Goal: Task Accomplishment & Management: Use online tool/utility

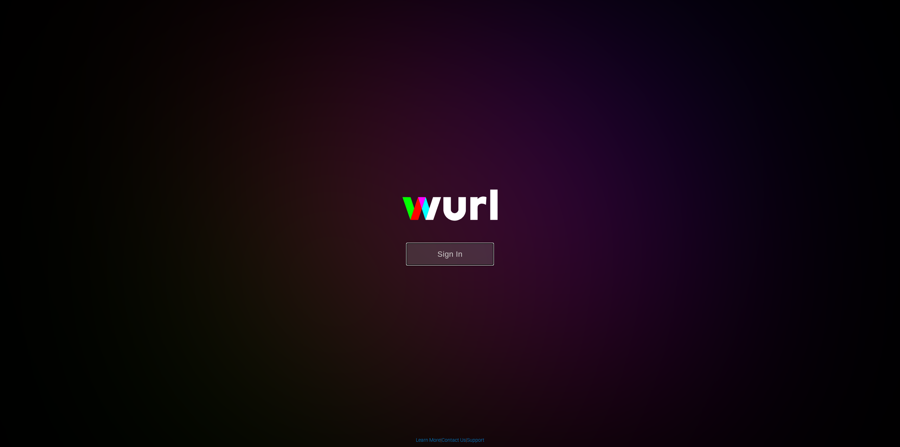
click at [448, 258] on button "Sign In" at bounding box center [450, 254] width 88 height 23
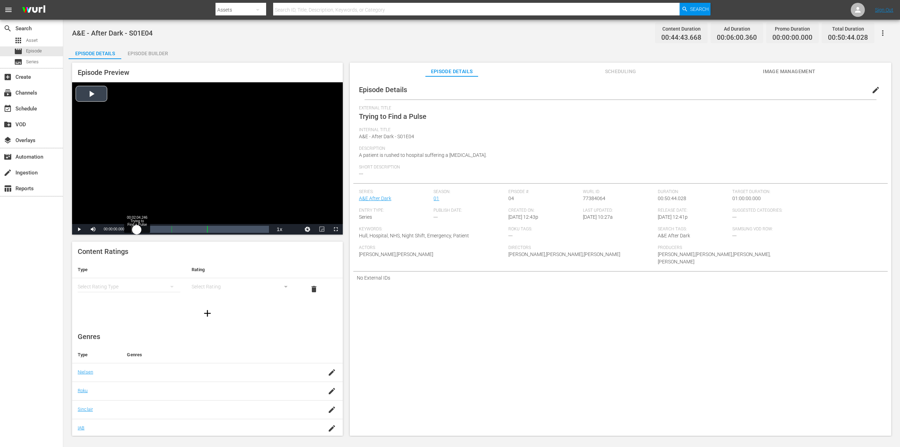
click at [137, 232] on div "Loaded : 4.90% 00:02:04.246 Trying to Find a Pulse (1/3) 00:00:00.000" at bounding box center [200, 229] width 145 height 11
click at [146, 231] on div "00:05:26.145 Trying to Find a Pulse (1/3)" at bounding box center [146, 229] width 0 height 7
click at [151, 231] on div "00:03:26.556" at bounding box center [141, 229] width 20 height 7
click at [151, 231] on div "00:05:23.060" at bounding box center [141, 229] width 20 height 7
click at [154, 230] on div "00:06:25.026" at bounding box center [142, 229] width 23 height 7
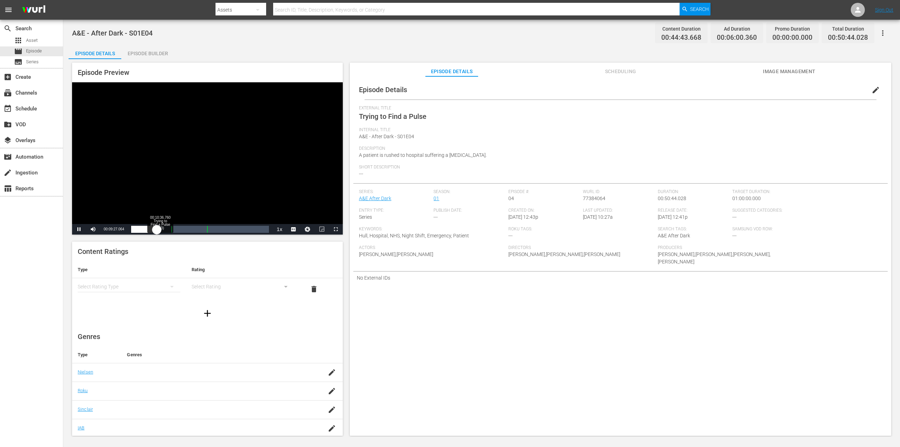
click at [157, 230] on div "00:07:27.125" at bounding box center [144, 229] width 26 height 7
click at [165, 231] on div "00:08:45.306" at bounding box center [148, 229] width 34 height 7
click at [165, 231] on div "00:10:26.563" at bounding box center [148, 229] width 34 height 7
click at [174, 232] on div "Loaded : 26.18% 00:15:31.845 NEW Ad Slate 00:11:20.864 [GEOGRAPHIC_DATA] 1: 00:…" at bounding box center [200, 229] width 138 height 7
click at [172, 232] on div "00:00:52.147" at bounding box center [152, 229] width 43 height 7
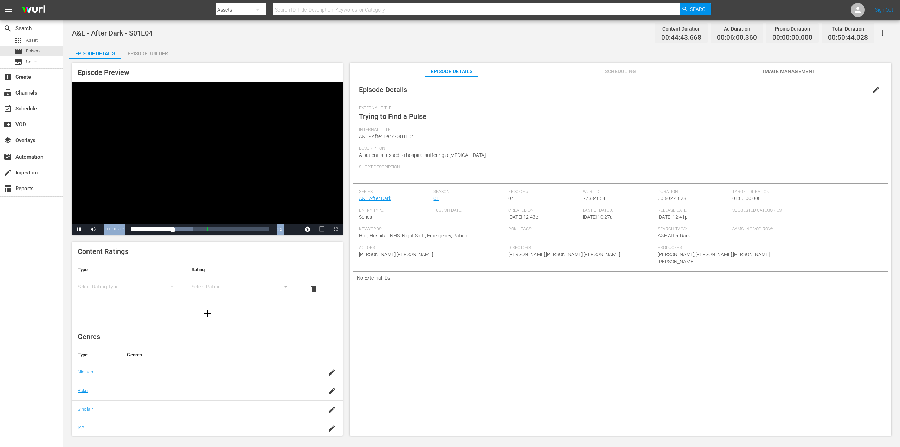
click at [342, 232] on div "Episode Preview Video Player is loading. Play Video Pause Mute Current Time 00:…" at bounding box center [482, 250] width 826 height 382
click at [336, 229] on span "Video Player" at bounding box center [336, 229] width 0 height 0
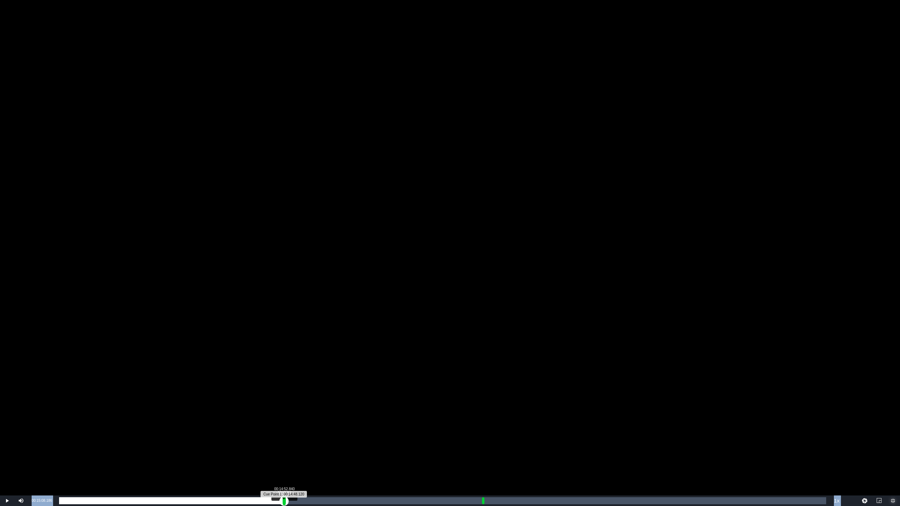
drag, startPoint x: 288, startPoint y: 500, endPoint x: 284, endPoint y: 501, distance: 4.2
click at [284, 447] on div "Loaded : 29.87% 00:14:52.840 NEW Ad Slate 00:00:24.216 [GEOGRAPHIC_DATA] 1: 00:…" at bounding box center [442, 501] width 767 height 7
drag, startPoint x: 284, startPoint y: 504, endPoint x: 280, endPoint y: 504, distance: 3.9
click at [280, 447] on div "Loaded : 14.88% 00:14:38.889 Trying to Find a Pulse (1/3) 00:00:05.862 [GEOGRAP…" at bounding box center [442, 501] width 767 height 7
click at [277, 447] on div "00:12:40.066" at bounding box center [168, 501] width 218 height 7
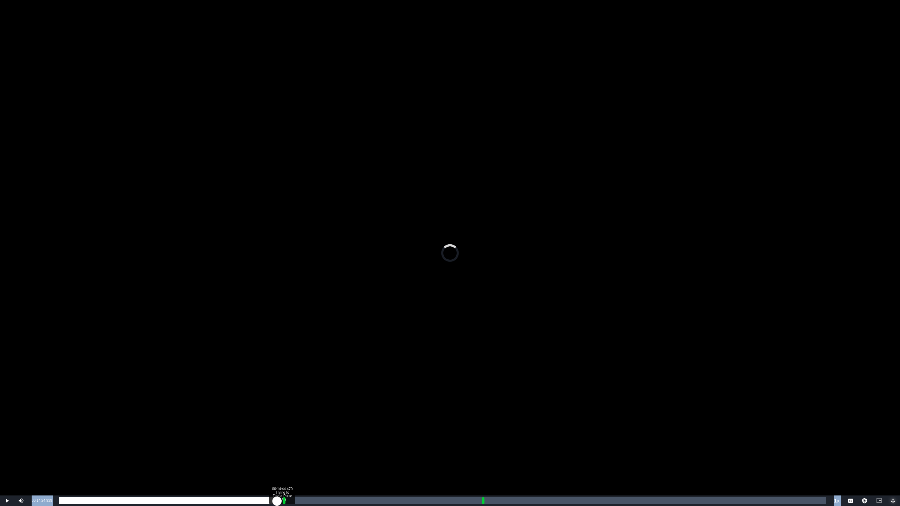
click at [277, 447] on div "00:12:24.819" at bounding box center [168, 501] width 218 height 7
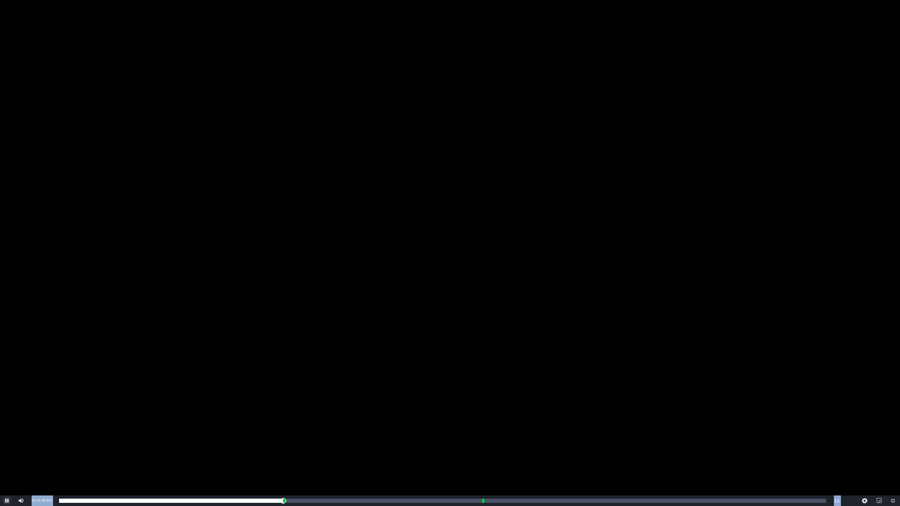
click at [7, 447] on span "Video Player" at bounding box center [7, 501] width 0 height 0
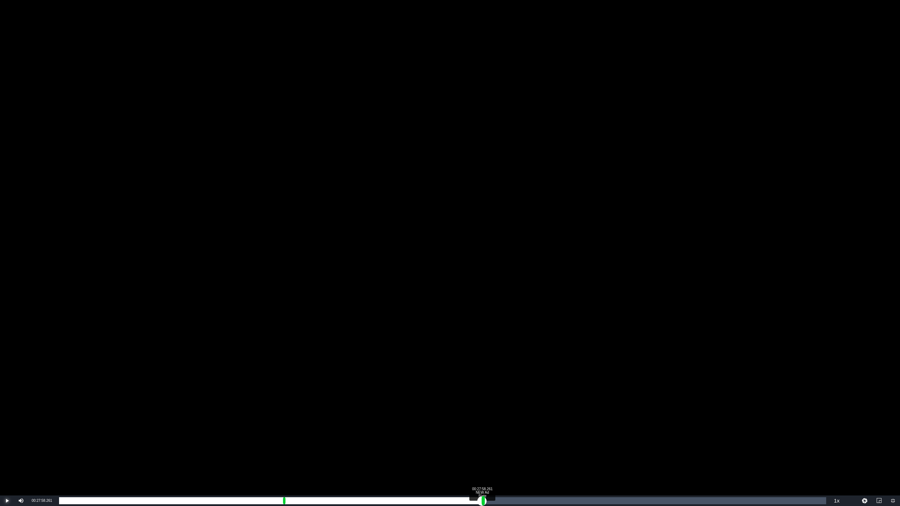
drag, startPoint x: 285, startPoint y: 500, endPoint x: 482, endPoint y: 504, distance: 197.3
click at [482, 447] on div "Loaded : 39.98% 00:27:58.261 NEW Ad Slate 00:00:00.000 [GEOGRAPHIC_DATA] 1: 00:…" at bounding box center [442, 501] width 767 height 7
drag, startPoint x: 482, startPoint y: 504, endPoint x: 757, endPoint y: 504, distance: 274.7
click at [757, 447] on div "Loaded : 29.87% 00:45:00.842 Trying to Find a Pulse (3/3) 00:00:01.777 Cue Poin…" at bounding box center [442, 501] width 767 height 7
drag, startPoint x: 756, startPoint y: 502, endPoint x: 715, endPoint y: 503, distance: 41.2
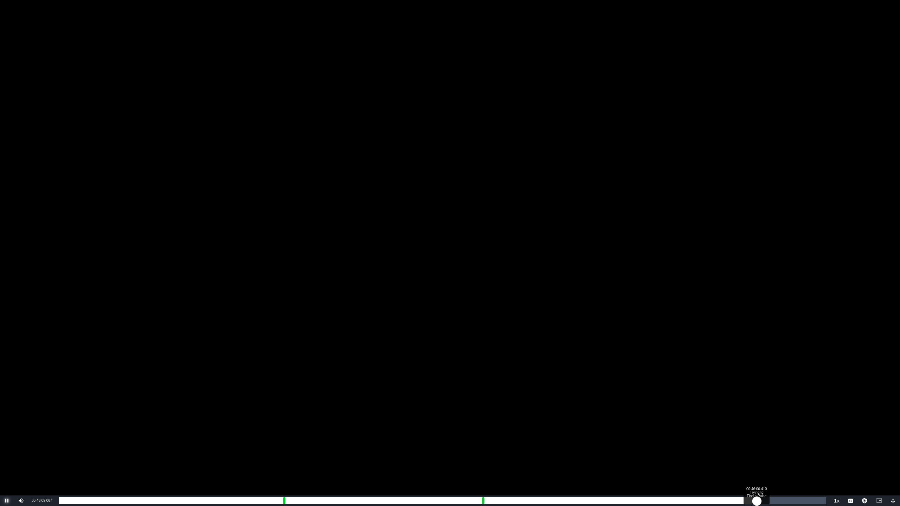
click at [716, 447] on div "00:40:08.772" at bounding box center [408, 501] width 698 height 7
drag, startPoint x: 716, startPoint y: 502, endPoint x: 660, endPoint y: 499, distance: 55.6
click at [660, 447] on div "00:37:26.376" at bounding box center [387, 501] width 656 height 7
drag, startPoint x: 660, startPoint y: 499, endPoint x: 622, endPoint y: 498, distance: 38.7
click at [622, 447] on div "00:33:46.185" at bounding box center [345, 501] width 573 height 7
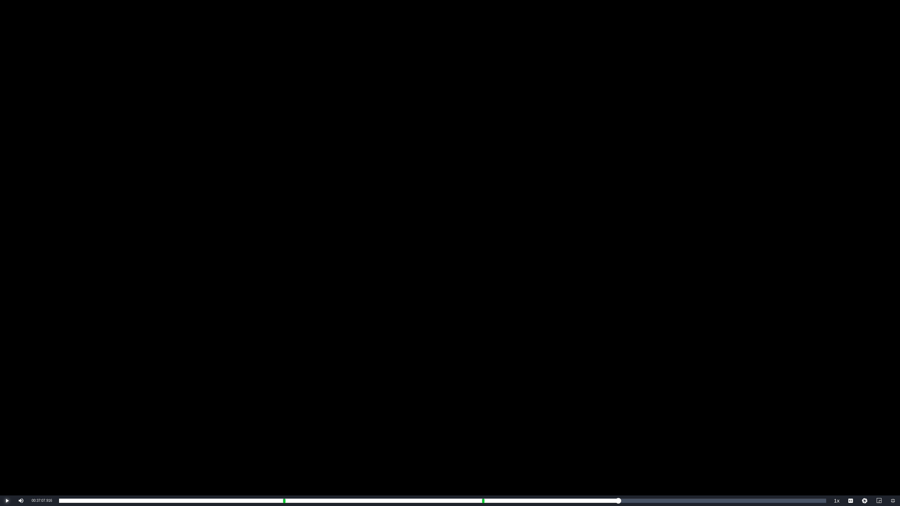
drag, startPoint x: 615, startPoint y: 501, endPoint x: 531, endPoint y: 496, distance: 84.9
click at [538, 447] on div "Loaded : 72.51% 00:36:58.150 Trying to Find a Pulse (3/3) 00:31:21.352 [GEOGRAP…" at bounding box center [443, 501] width 774 height 11
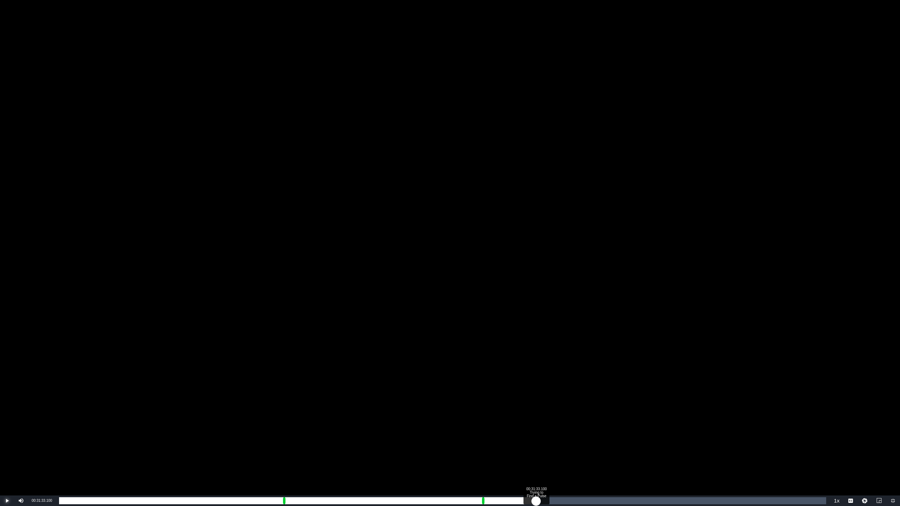
drag, startPoint x: 536, startPoint y: 502, endPoint x: 509, endPoint y: 504, distance: 27.2
click at [509, 447] on div "00:25:38.927" at bounding box center [297, 501] width 477 height 7
drag, startPoint x: 440, startPoint y: 506, endPoint x: 132, endPoint y: 497, distance: 308.9
click at [155, 447] on div "00:01:51.195" at bounding box center [249, 501] width 381 height 7
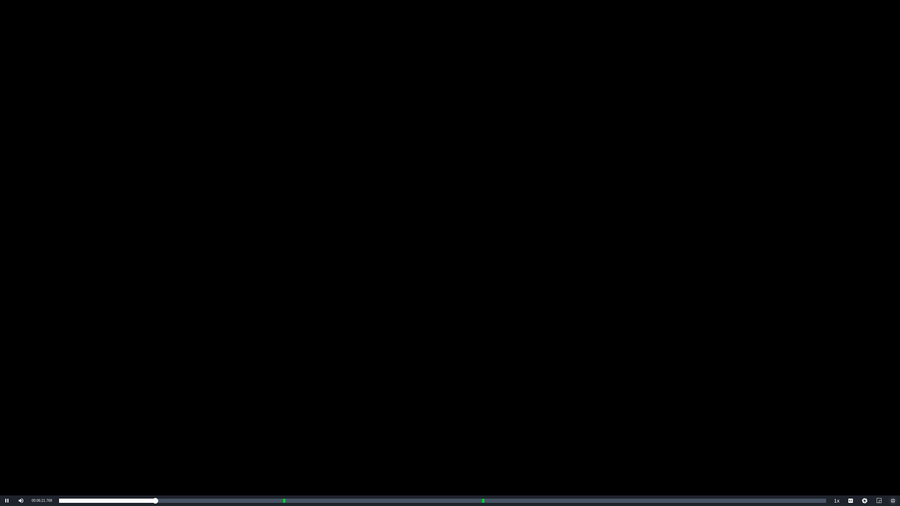
click at [893, 447] on span "Video Player" at bounding box center [893, 501] width 0 height 0
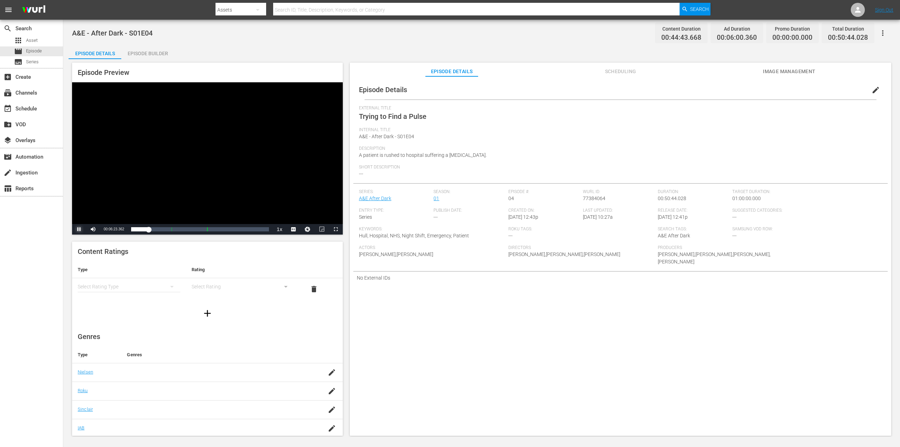
click at [79, 229] on span "Video Player" at bounding box center [79, 229] width 0 height 0
